Goal: Contribute content

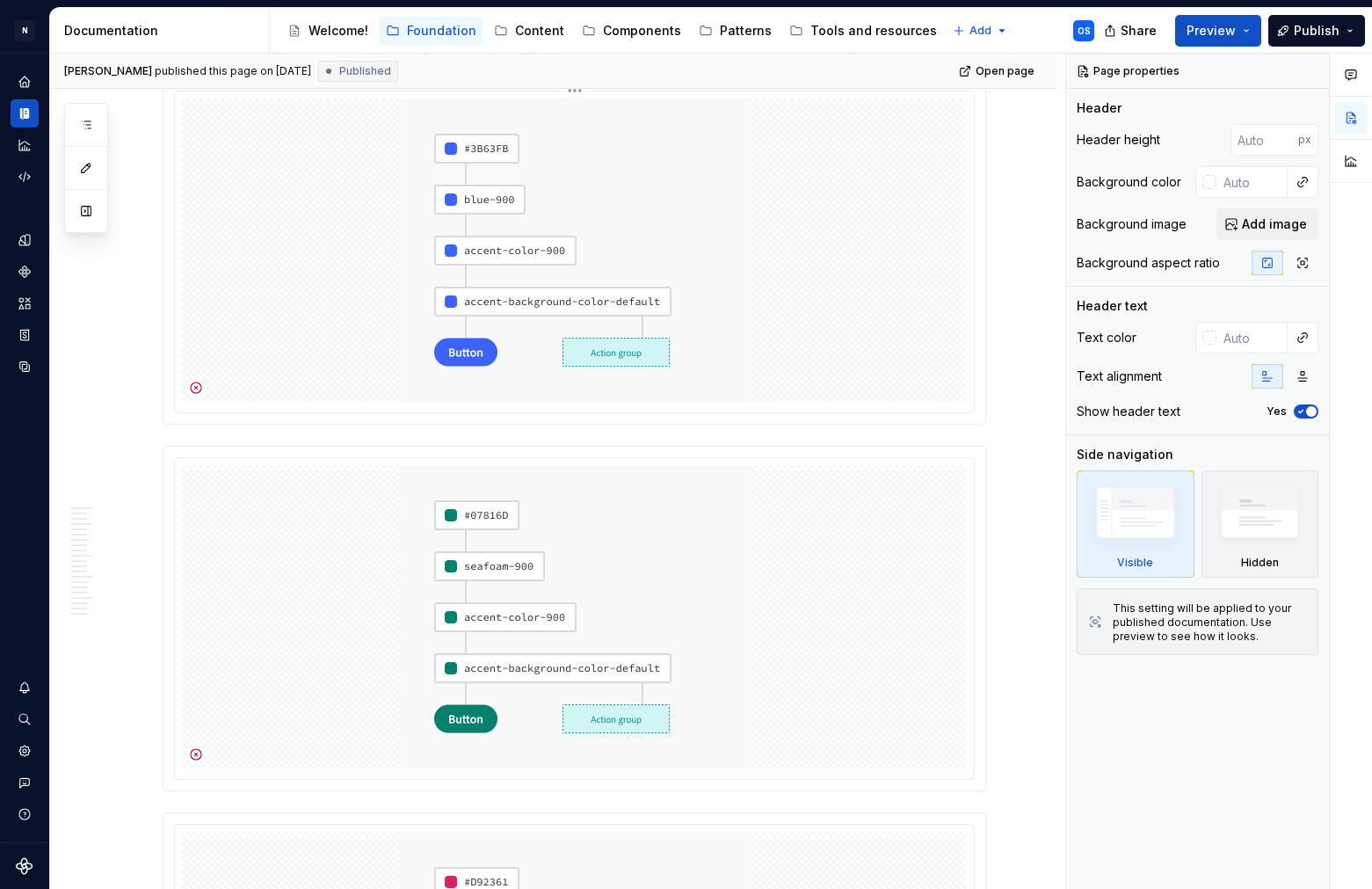
scroll to position [552, 0]
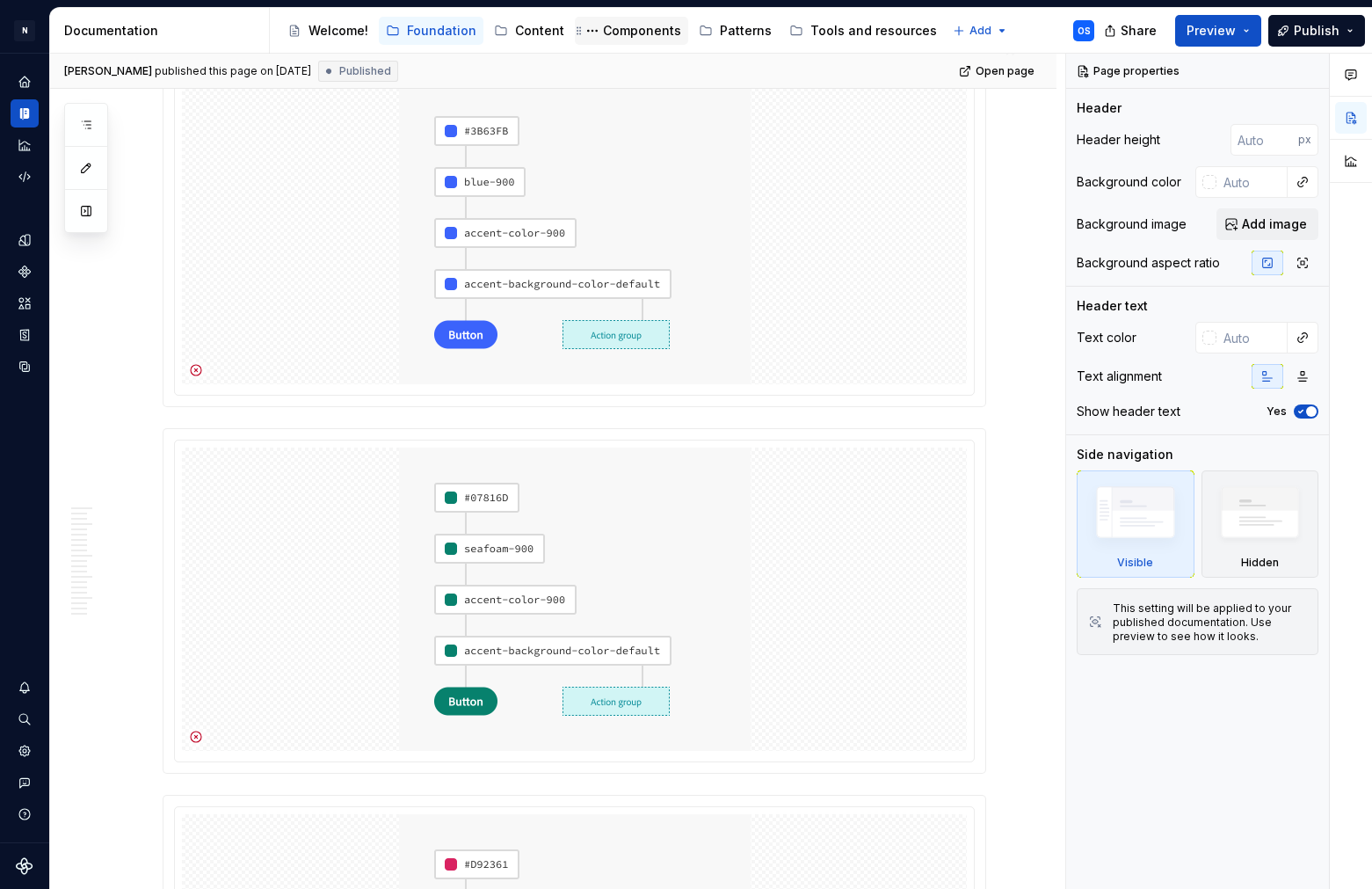
click at [634, 28] on div "Components" at bounding box center [642, 31] width 78 height 18
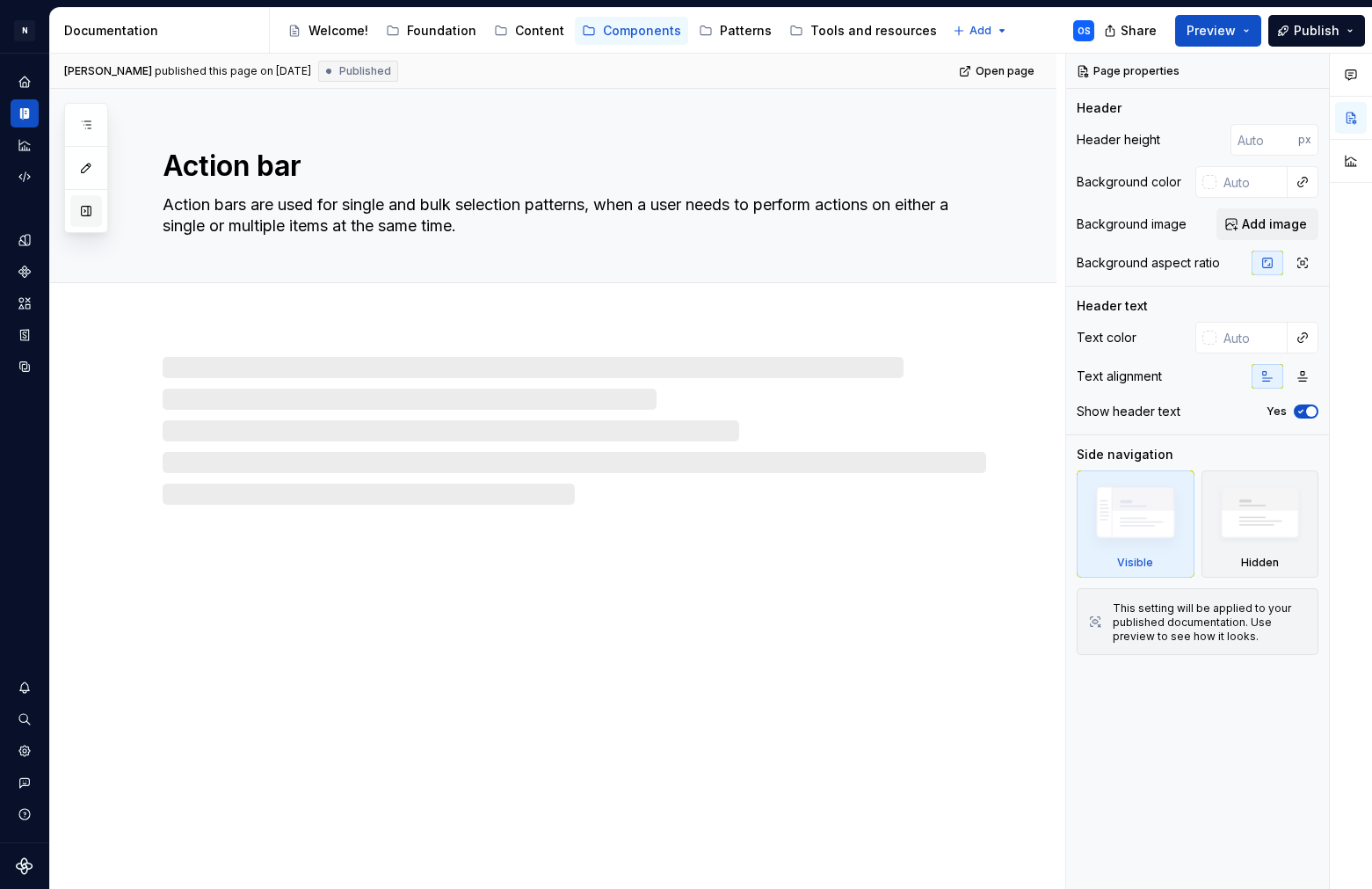
click at [90, 213] on button "button" at bounding box center [86, 211] width 32 height 32
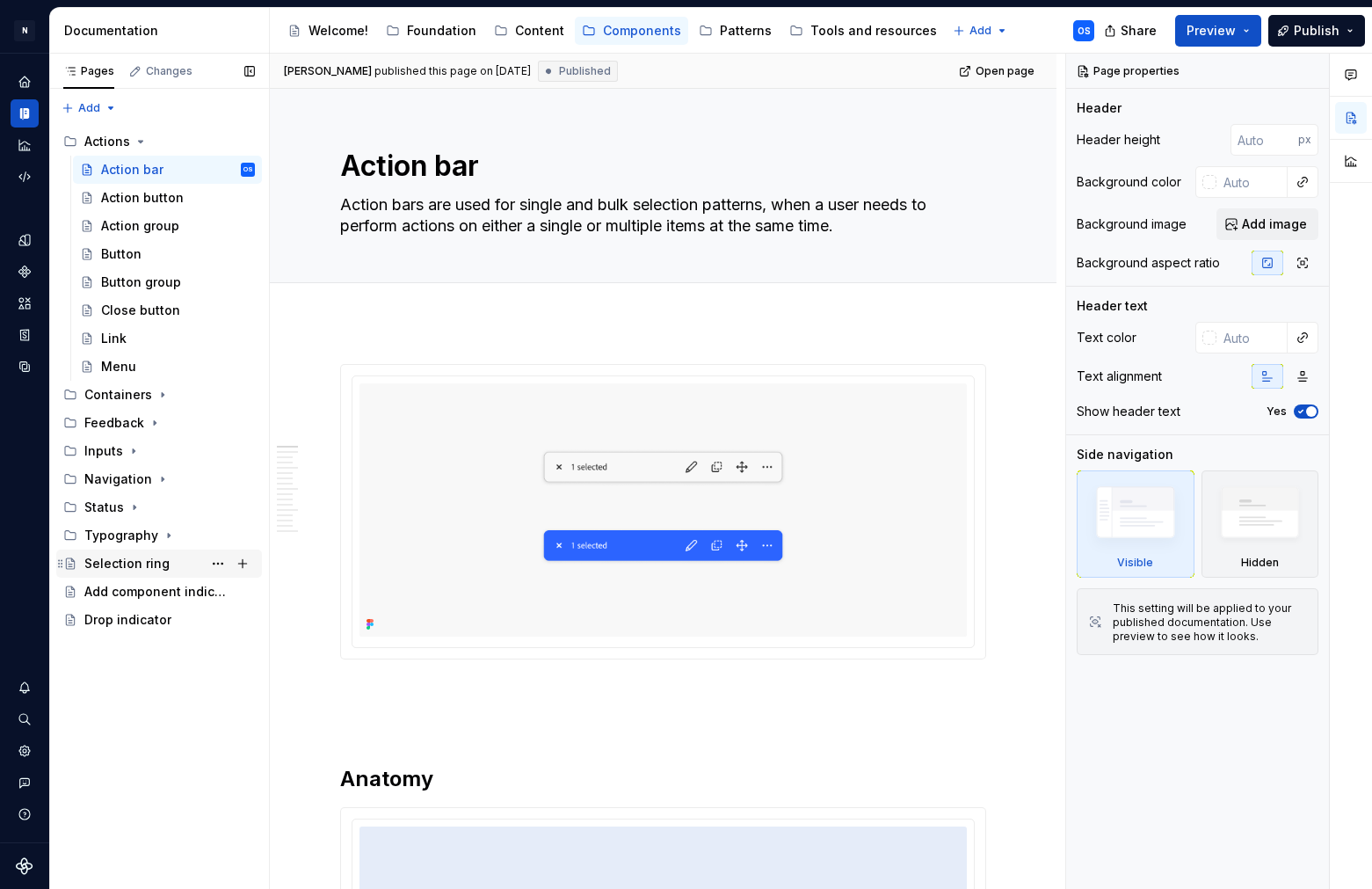
click at [153, 564] on div "Selection ring" at bounding box center [127, 563] width 85 height 18
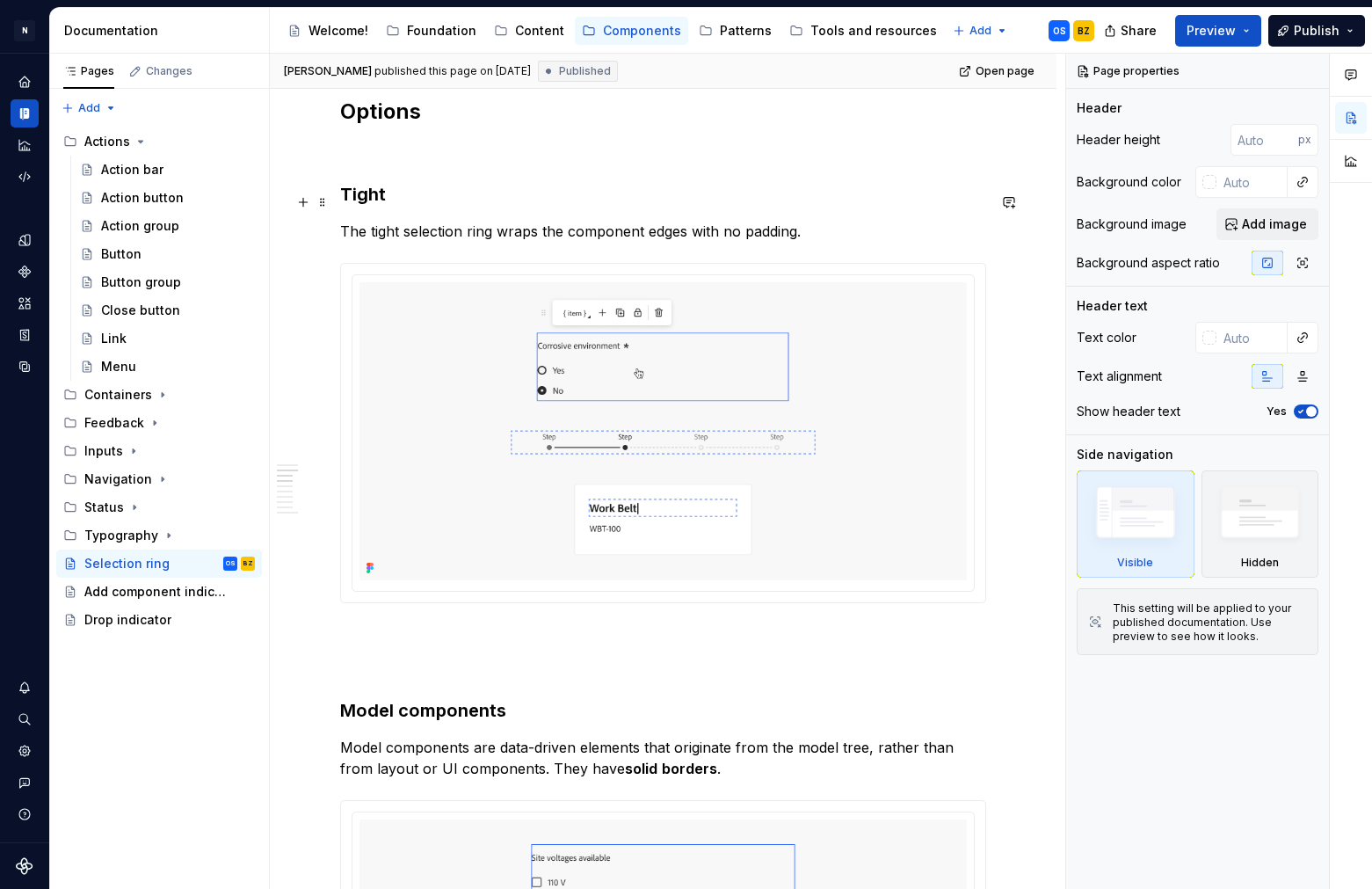
scroll to position [1275, 0]
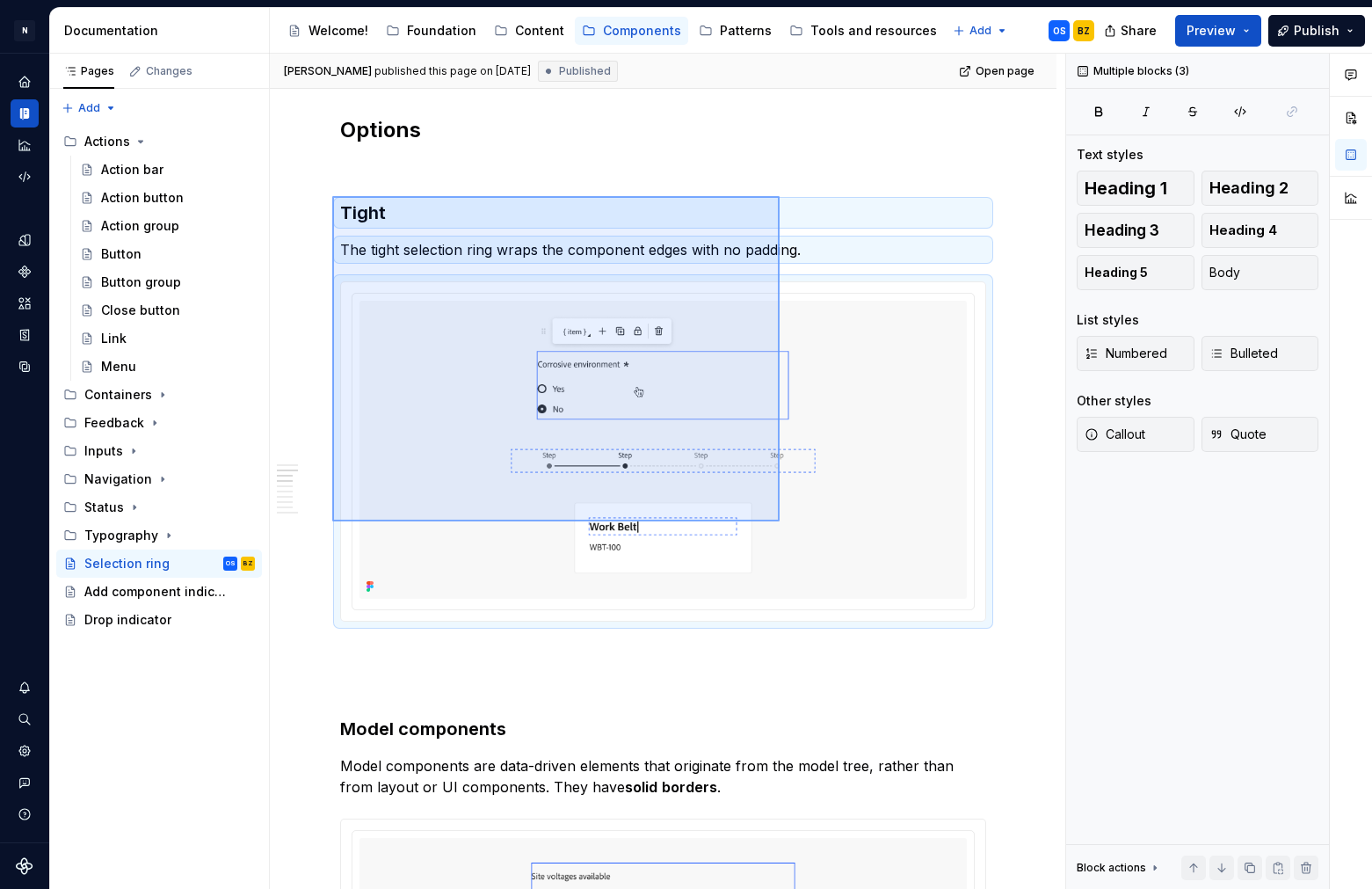
drag, startPoint x: 332, startPoint y: 196, endPoint x: 780, endPoint y: 521, distance: 553.5
click at [780, 521] on div "**********" at bounding box center [668, 472] width 796 height 836
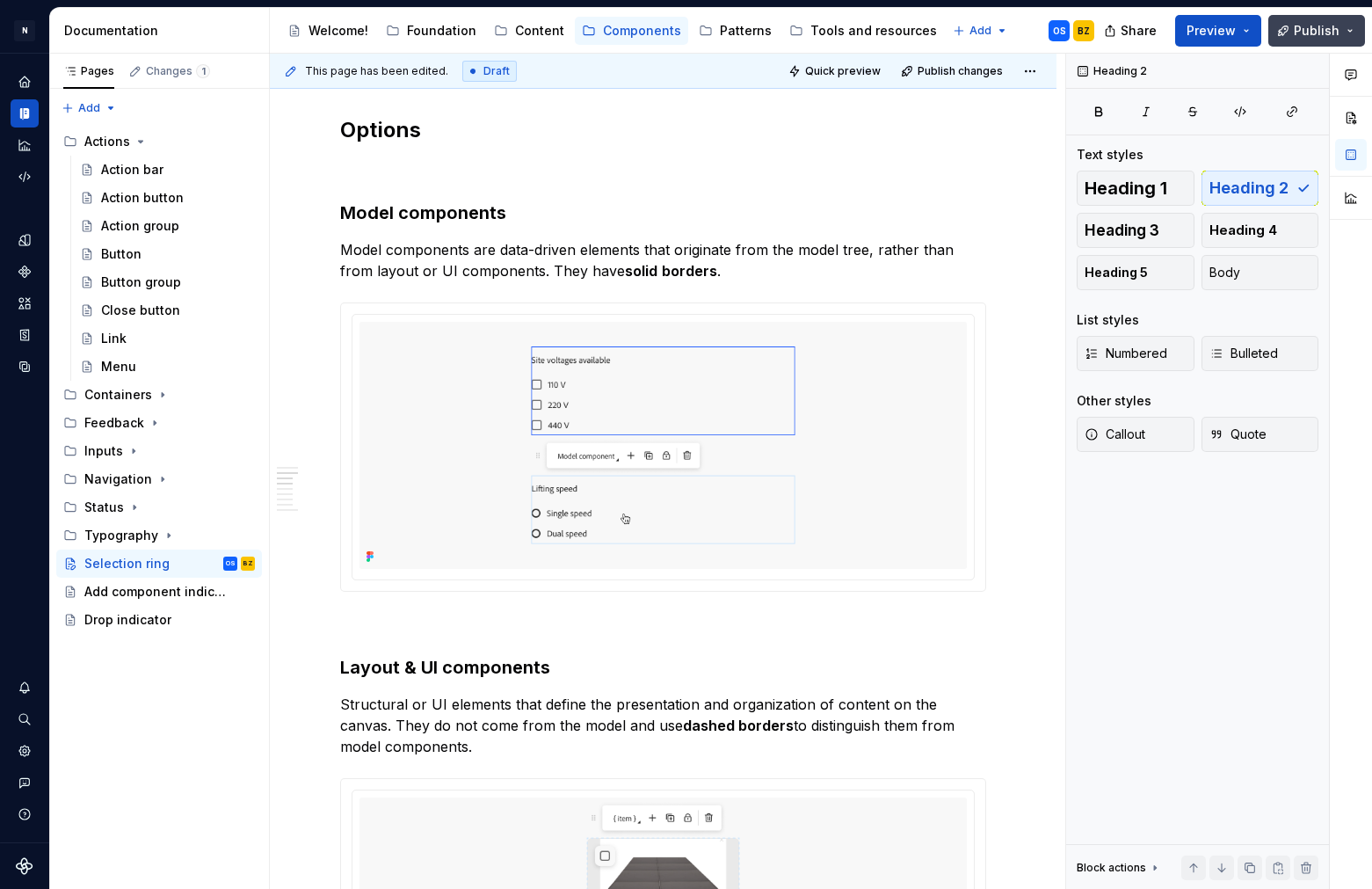
click at [1305, 30] on span "Publish" at bounding box center [1317, 31] width 46 height 18
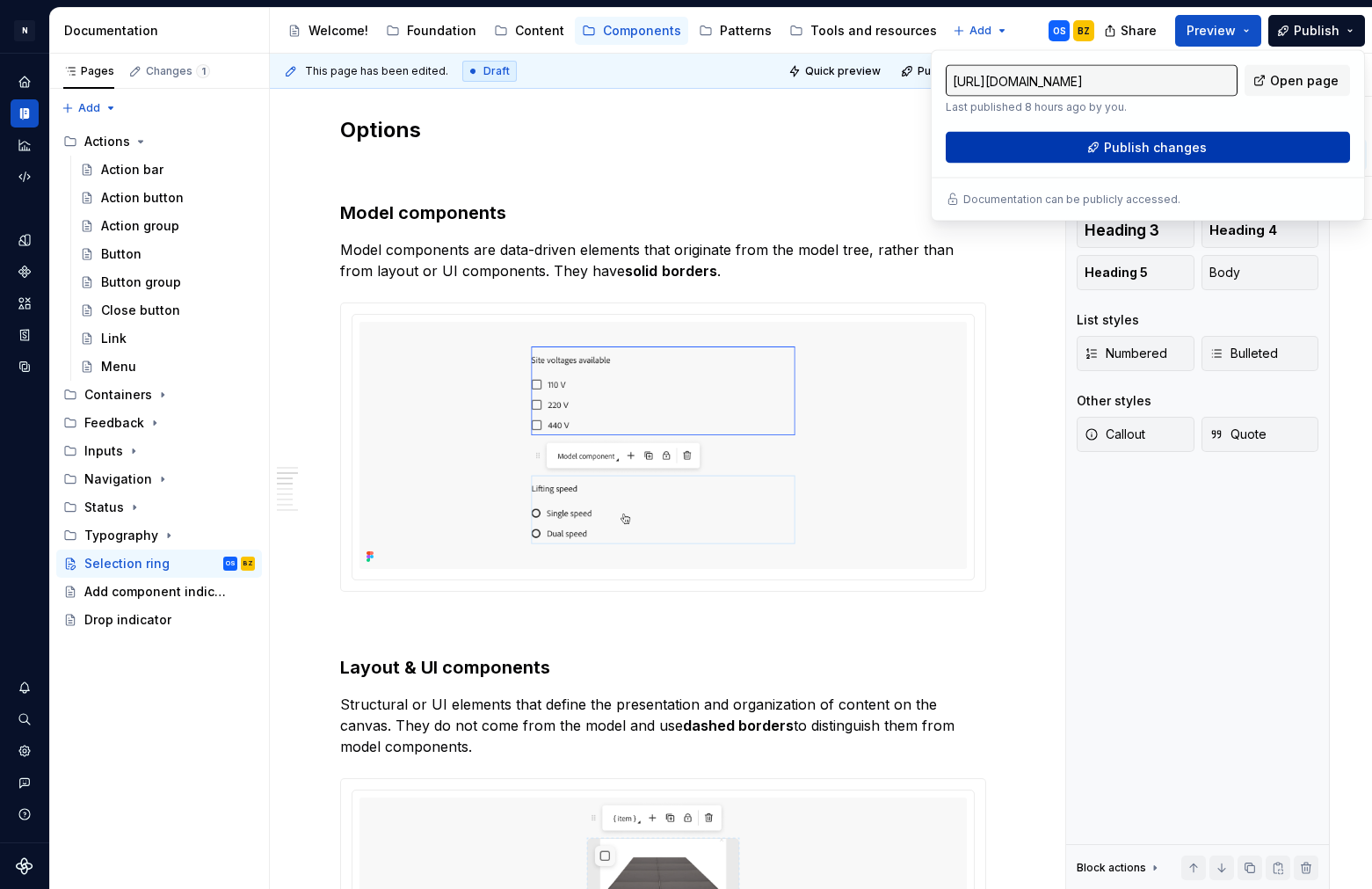
click at [1174, 152] on span "Publish changes" at bounding box center [1155, 148] width 103 height 18
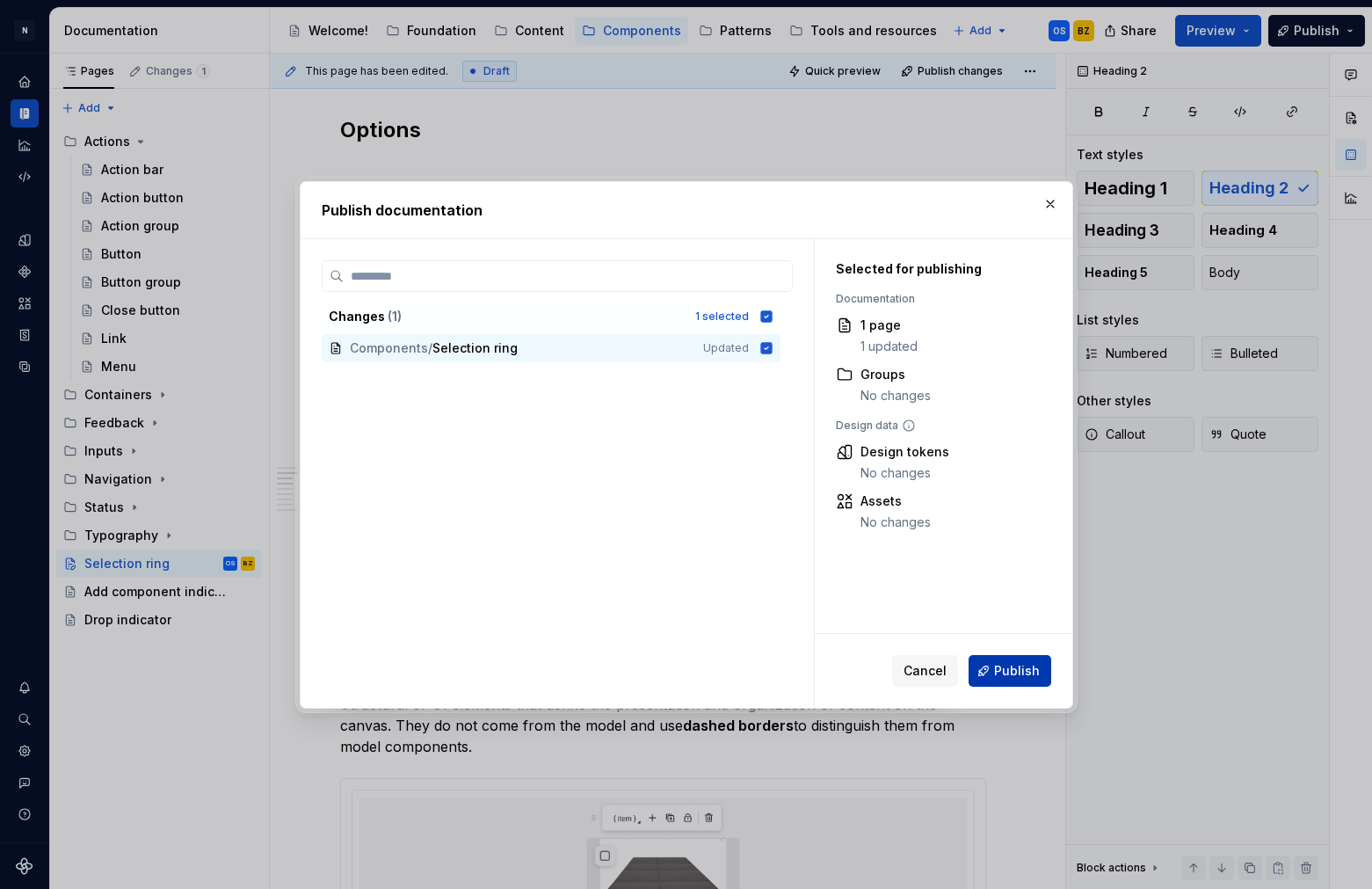
click at [1005, 673] on span "Publish" at bounding box center [1016, 671] width 46 height 18
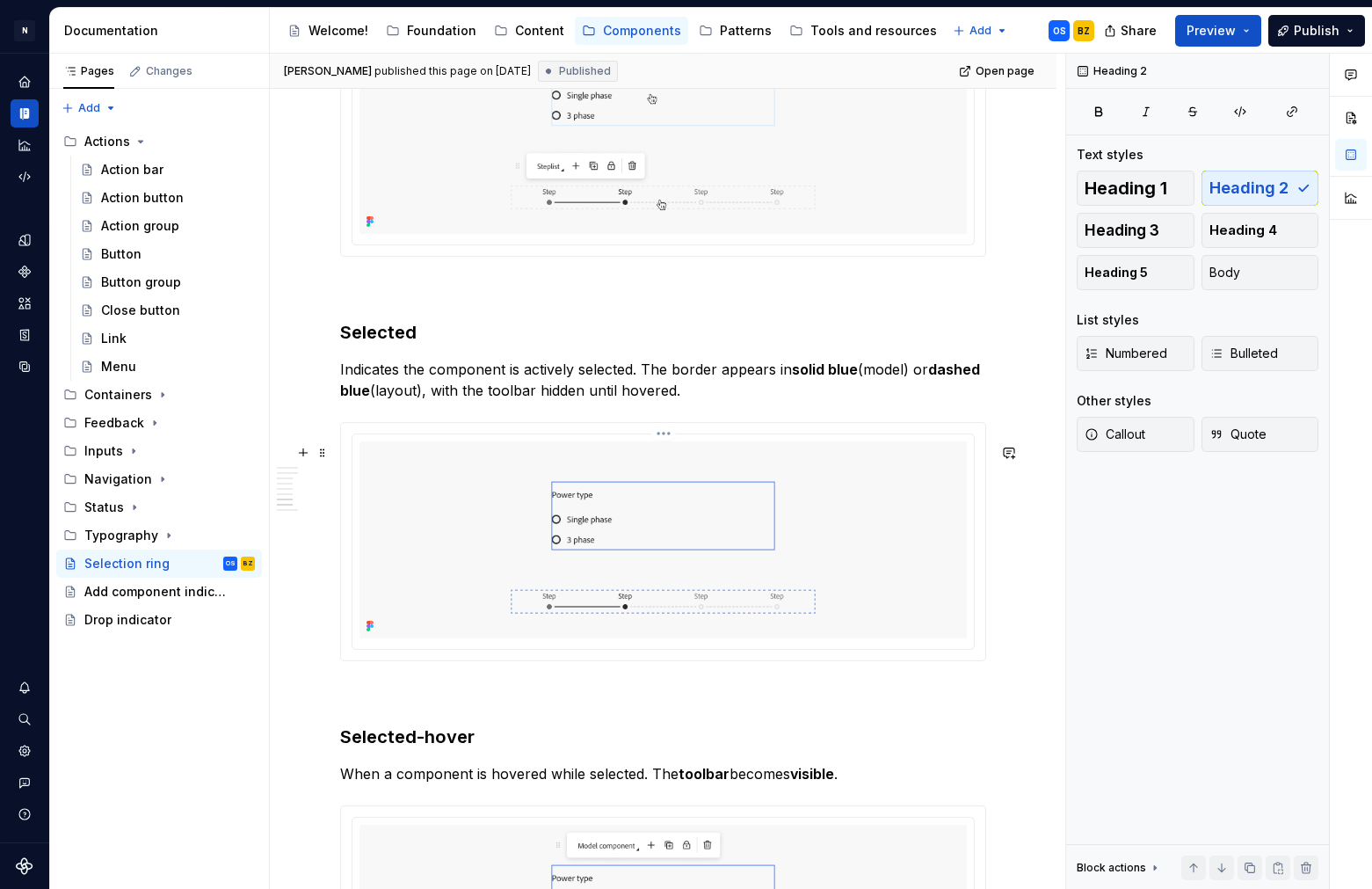
scroll to position [3945, 0]
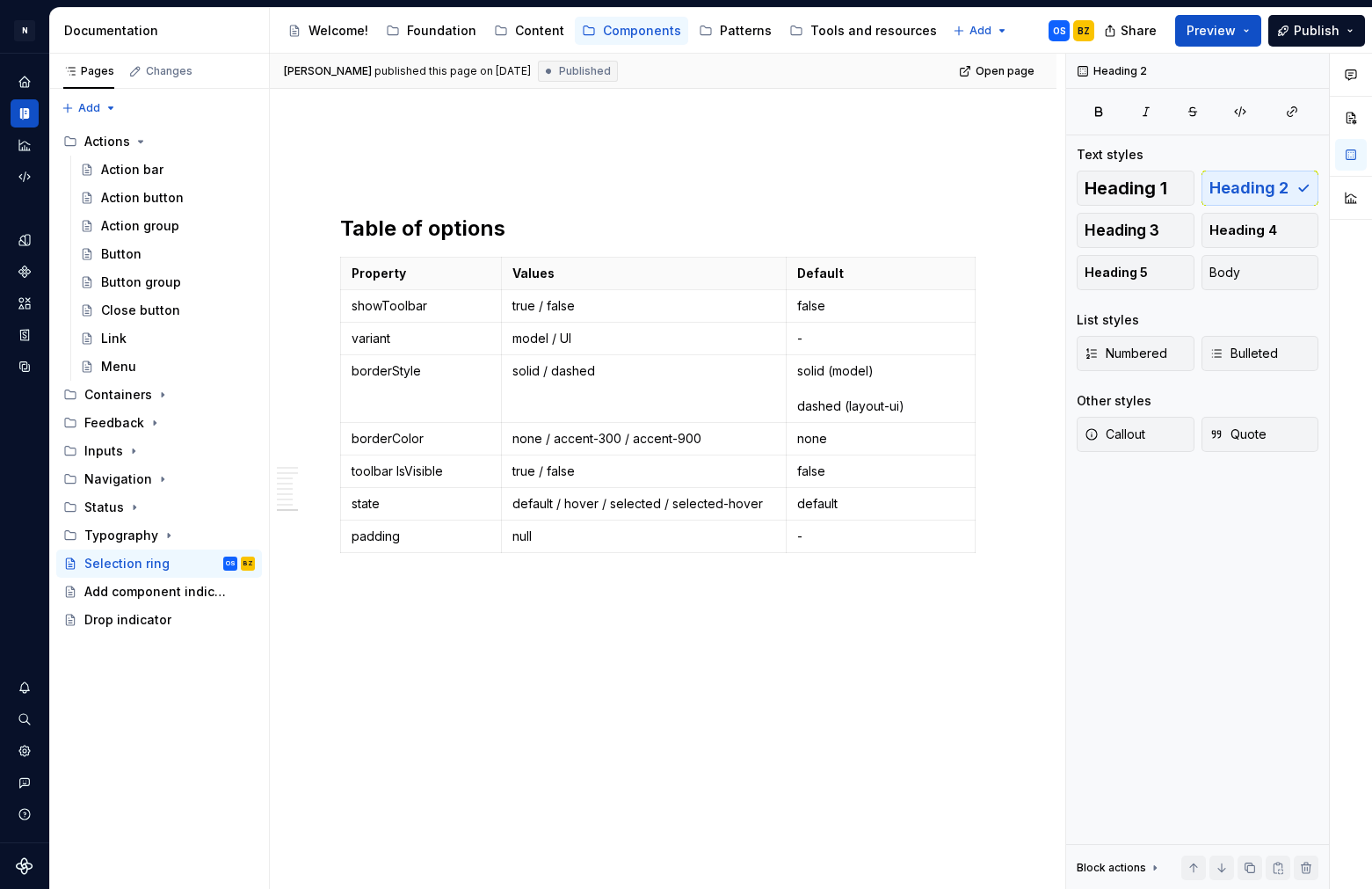
type textarea "*"
